Goal: Check status

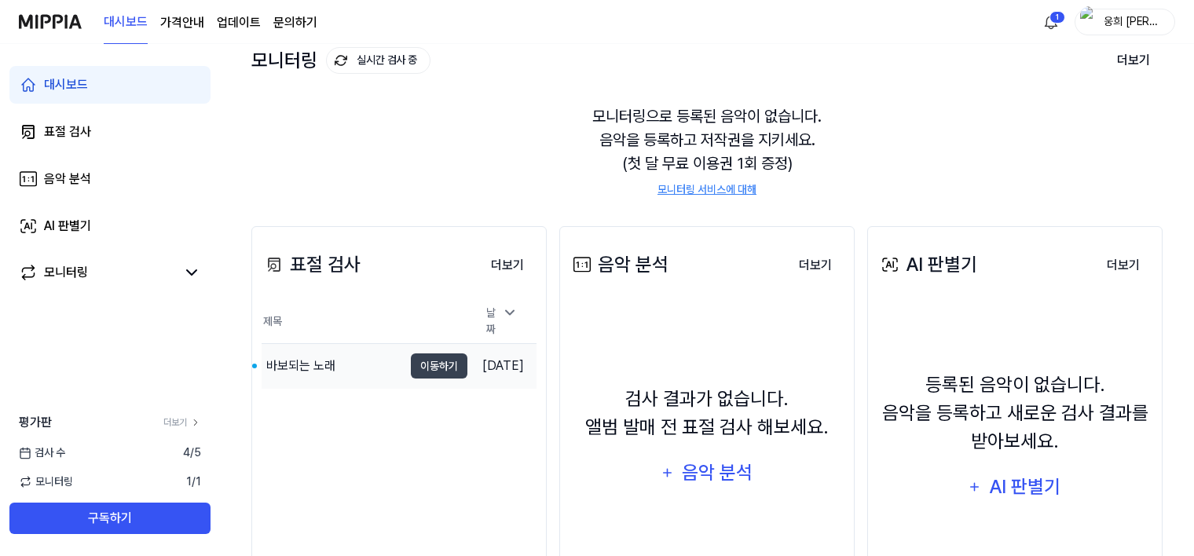
scroll to position [200, 0]
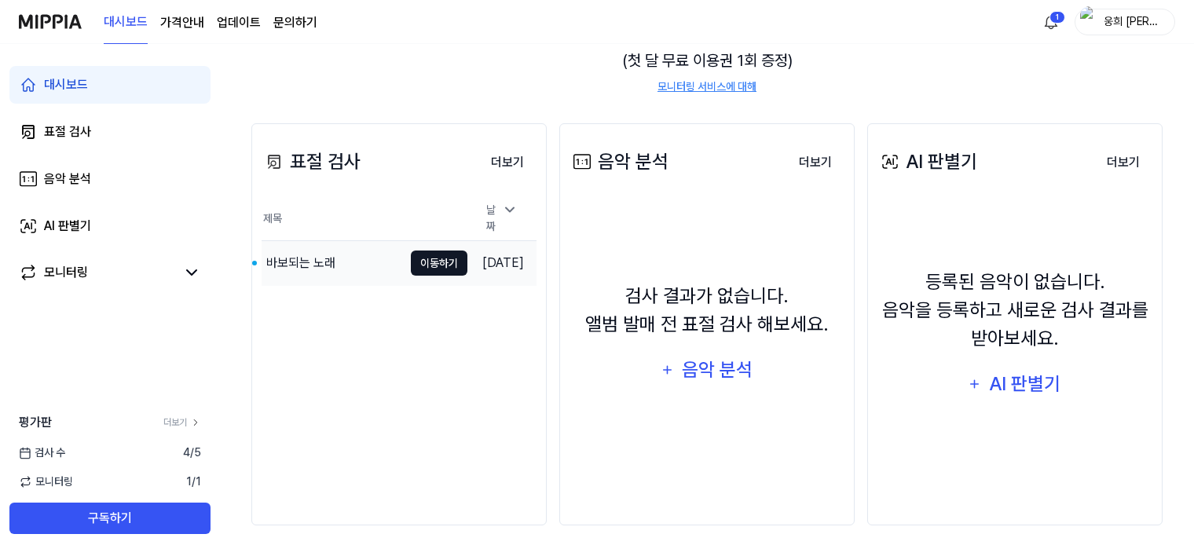
click at [411, 251] on button "이동하기" at bounding box center [439, 263] width 57 height 25
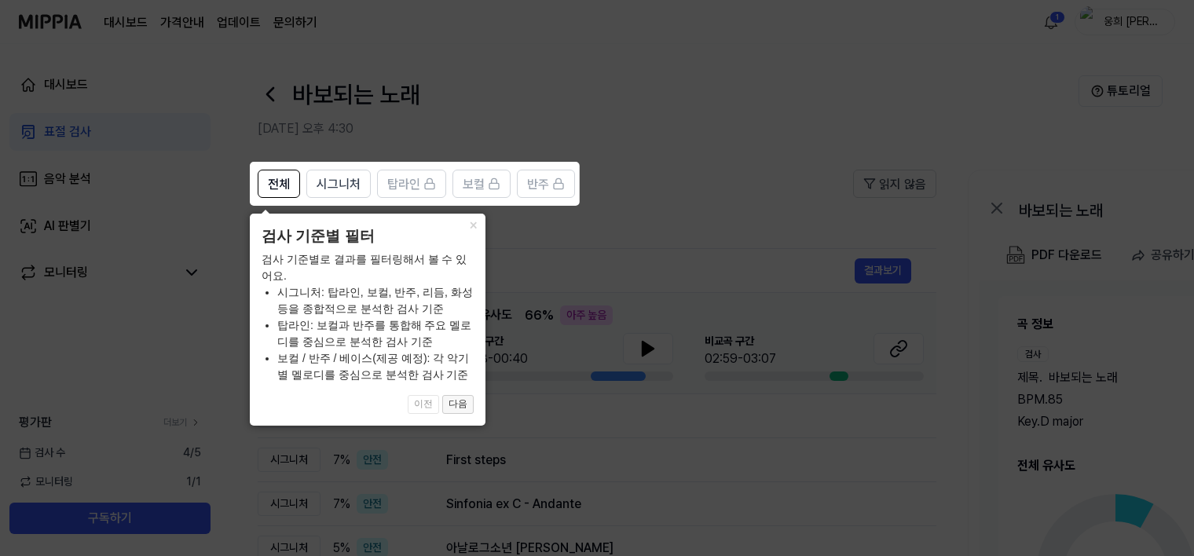
click at [453, 405] on button "다음" at bounding box center [457, 404] width 31 height 19
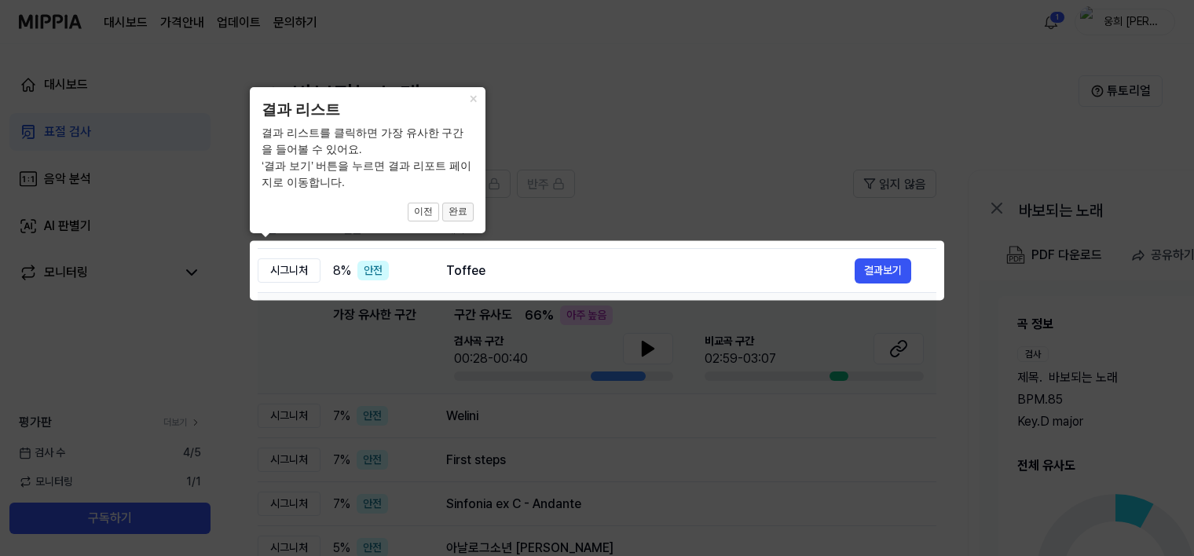
click at [457, 214] on button "완료" at bounding box center [457, 212] width 31 height 19
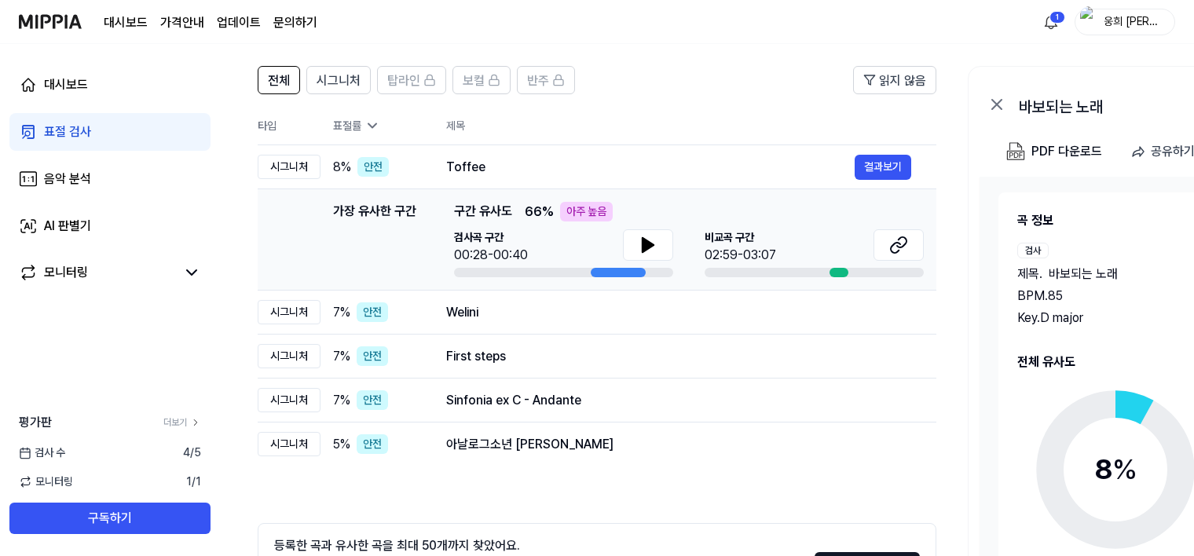
scroll to position [79, 0]
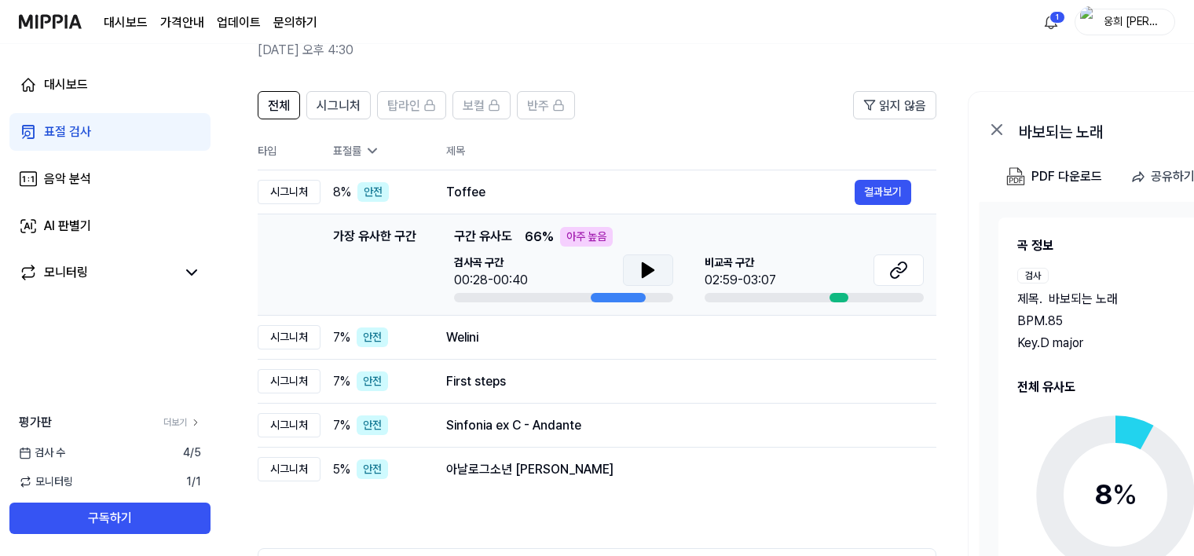
click at [651, 271] on icon at bounding box center [648, 270] width 11 height 14
click at [647, 269] on icon at bounding box center [648, 270] width 19 height 19
click at [902, 270] on icon at bounding box center [898, 270] width 19 height 19
click at [890, 196] on button "결과보기" at bounding box center [883, 192] width 57 height 25
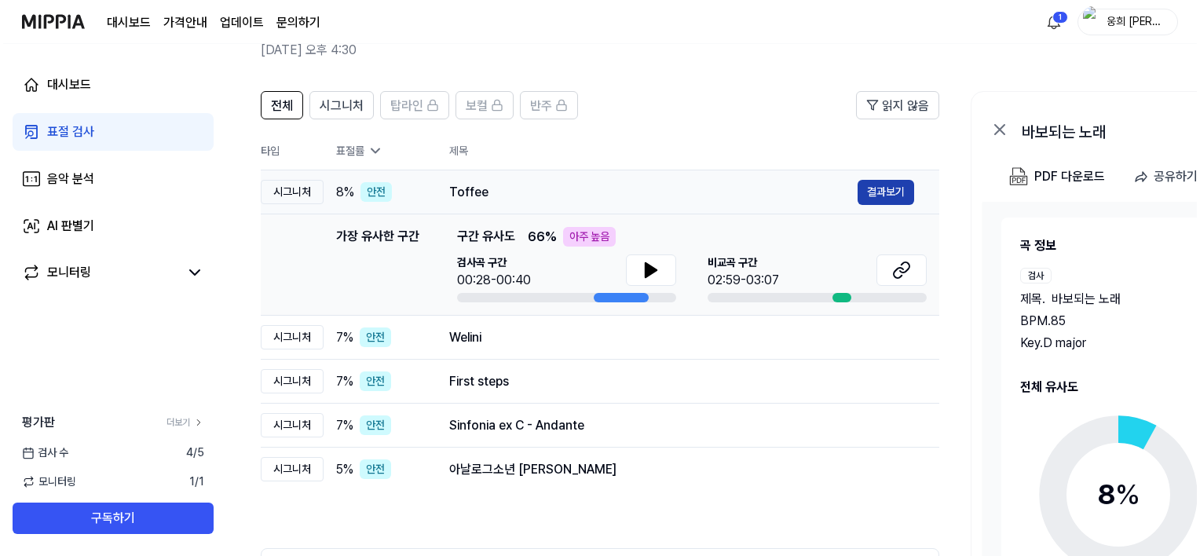
scroll to position [0, 0]
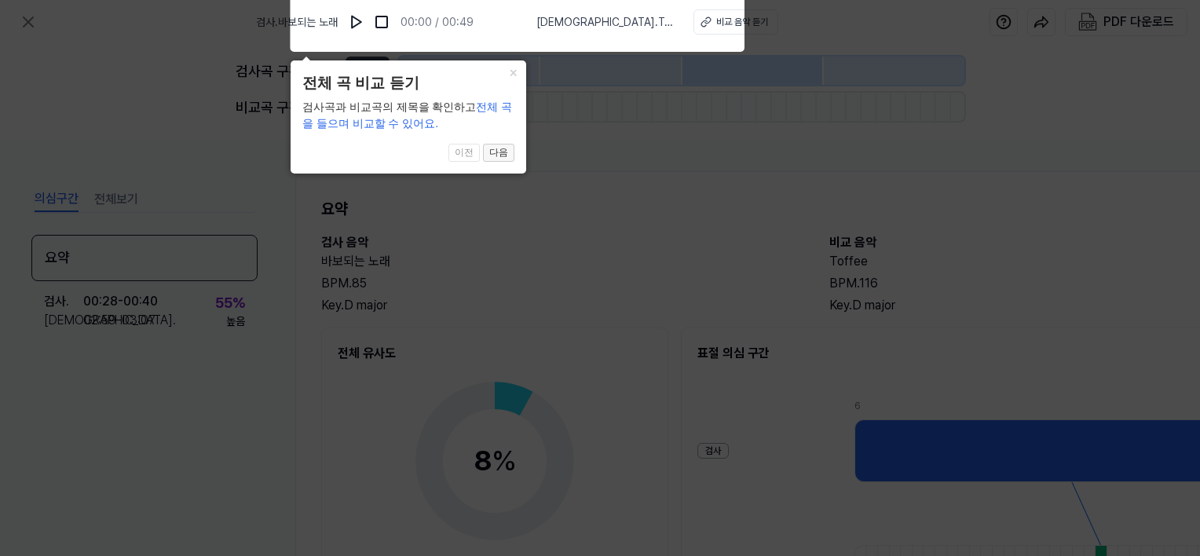
click at [500, 152] on button "다음" at bounding box center [498, 153] width 31 height 19
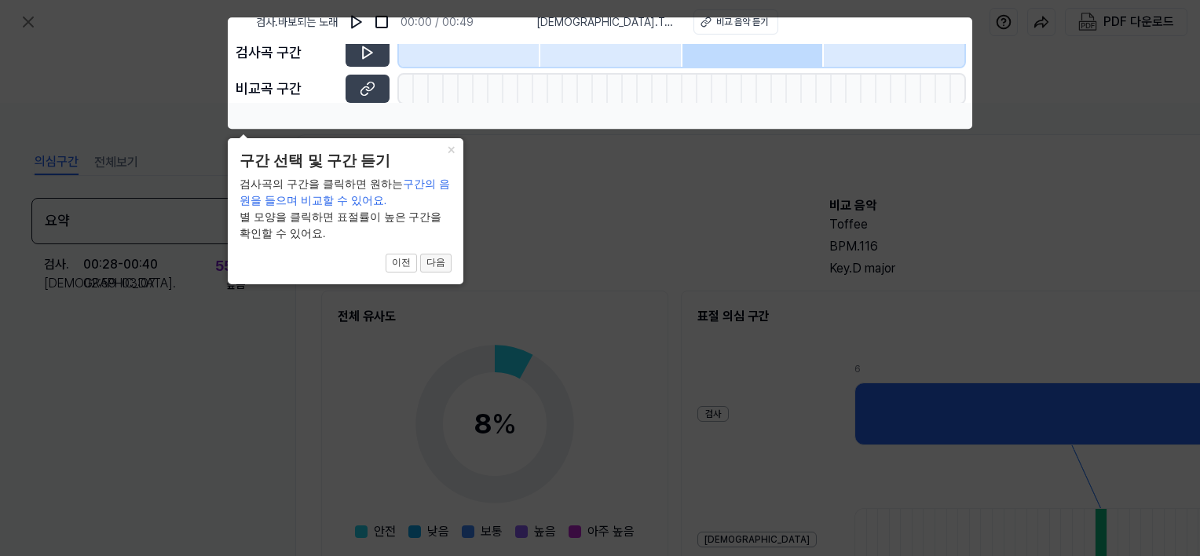
click at [439, 255] on button "다음" at bounding box center [435, 263] width 31 height 19
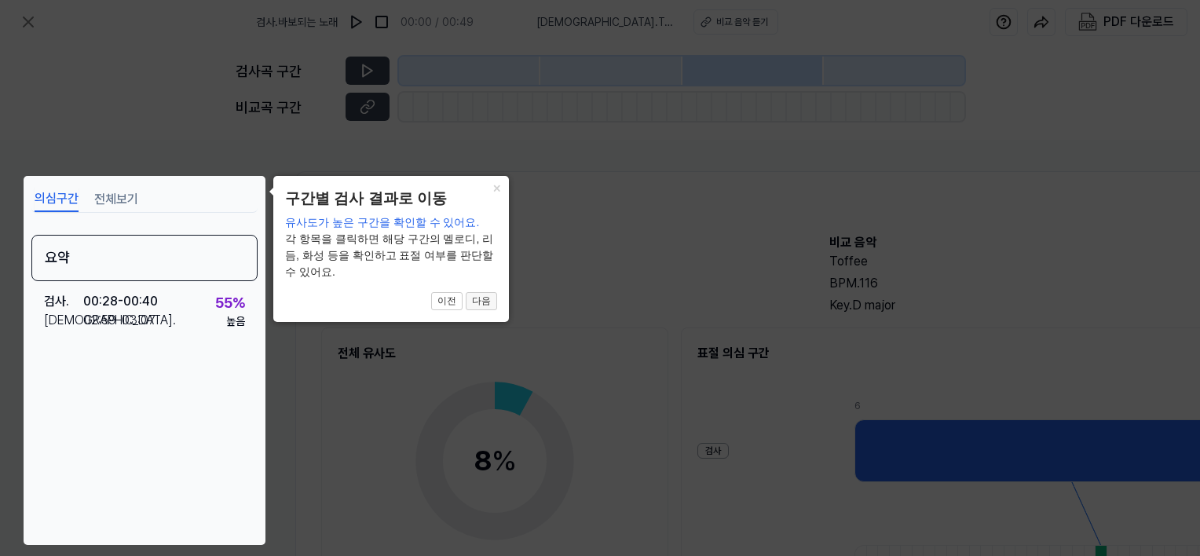
click at [482, 296] on button "다음" at bounding box center [481, 301] width 31 height 19
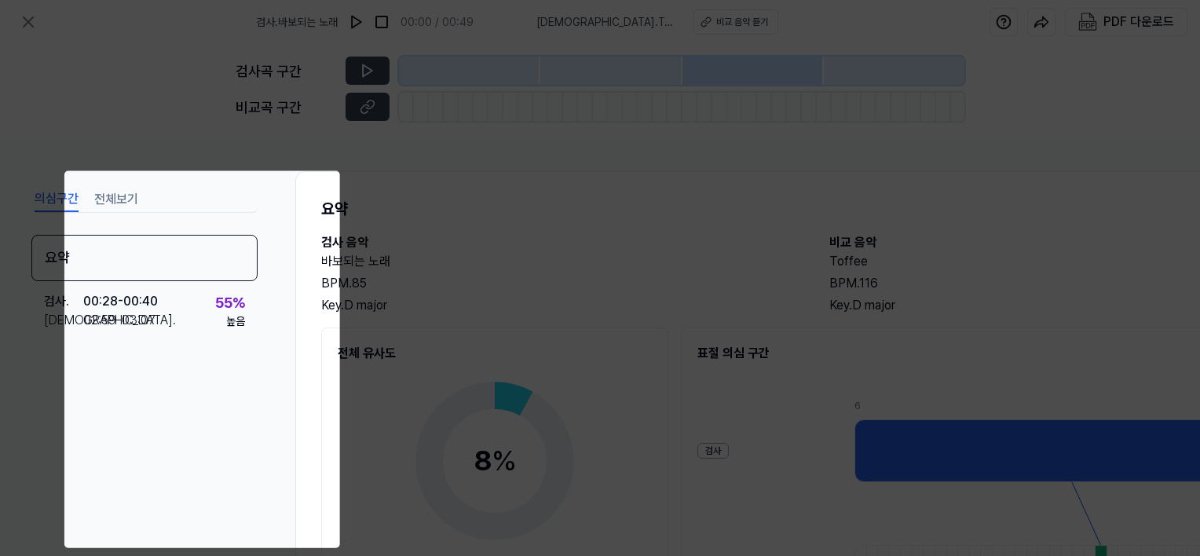
scroll to position [204, 163]
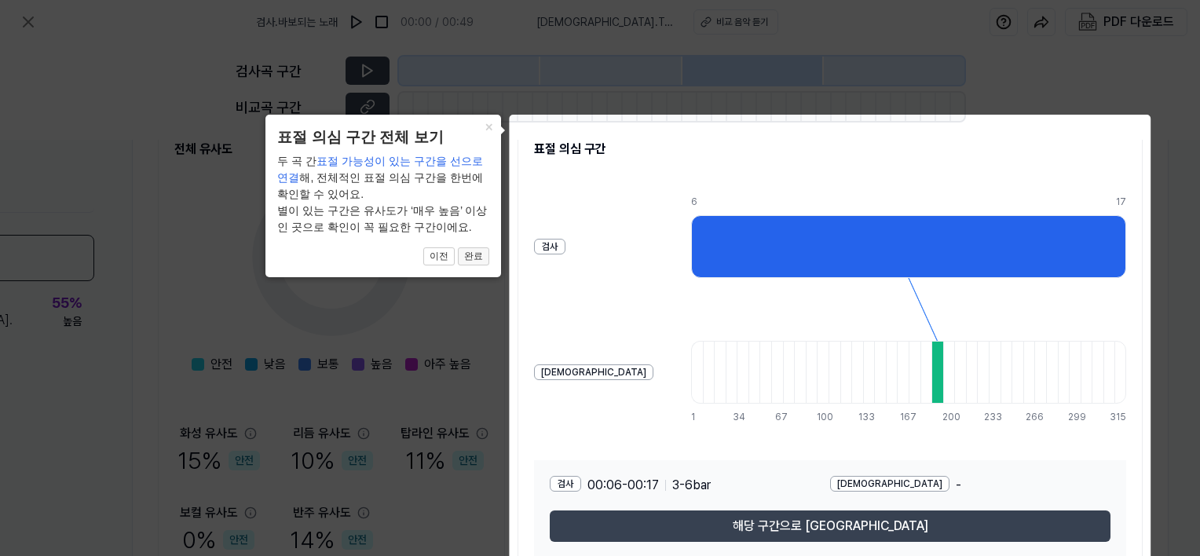
click at [478, 257] on button "완료" at bounding box center [473, 256] width 31 height 19
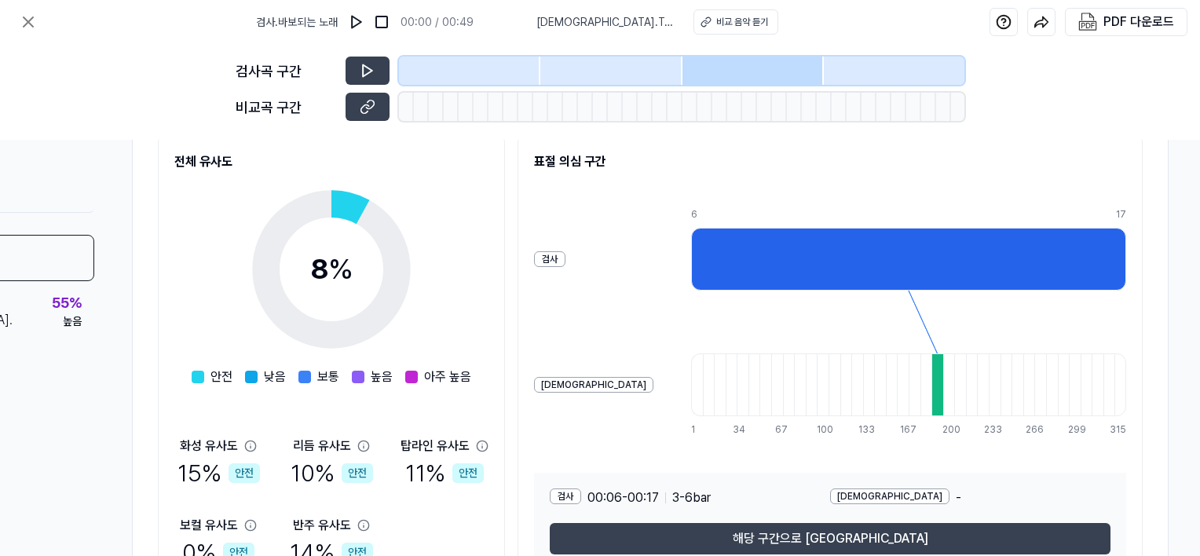
scroll to position [0, 163]
